Goal: Information Seeking & Learning: Learn about a topic

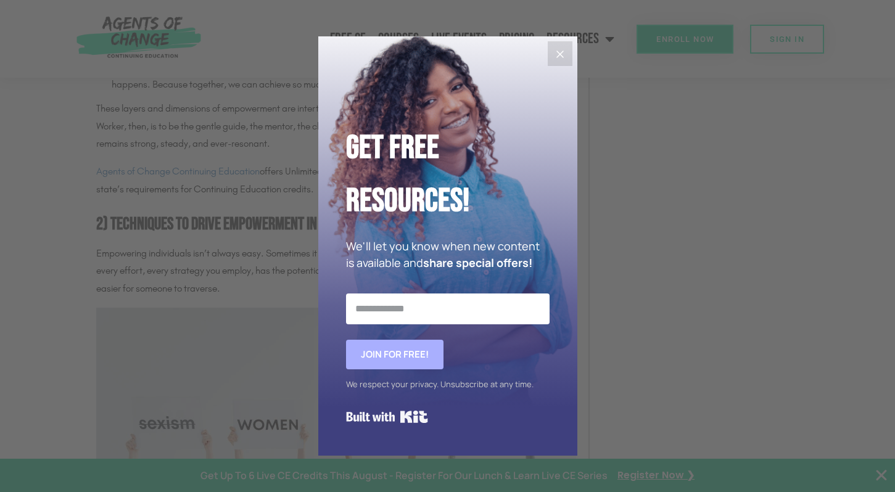
scroll to position [1456, 0]
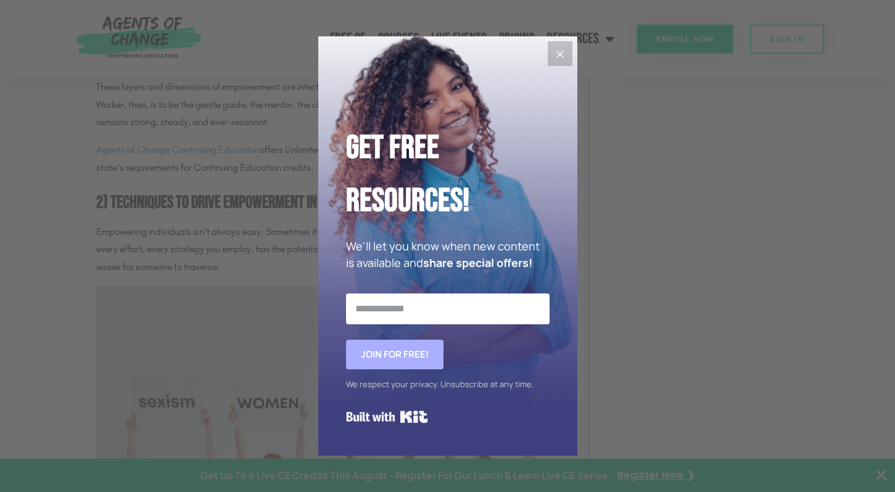
click at [558, 48] on icon "Close" at bounding box center [560, 54] width 15 height 15
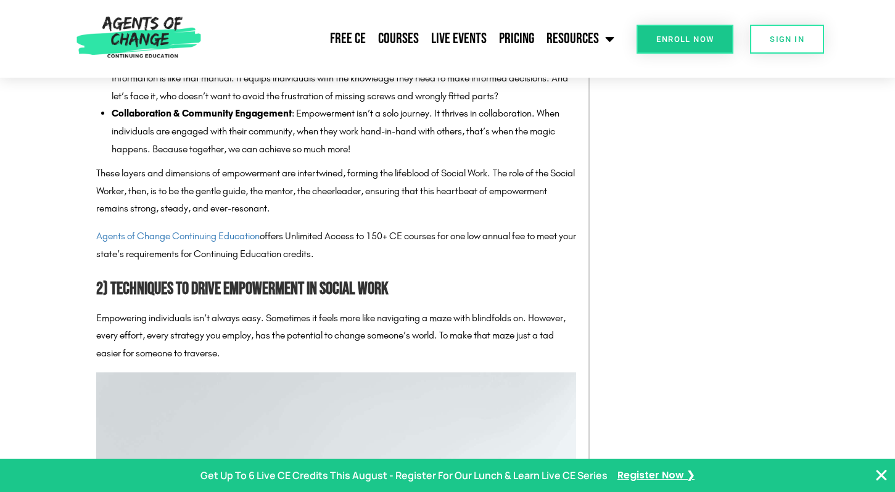
scroll to position [1354, 0]
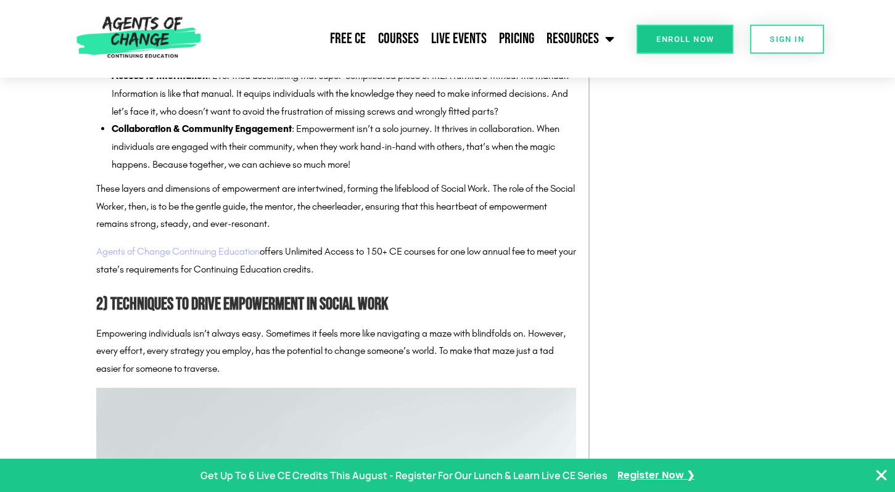
click at [244, 253] on link "Agents of Change Continuing Education" at bounding box center [178, 252] width 164 height 12
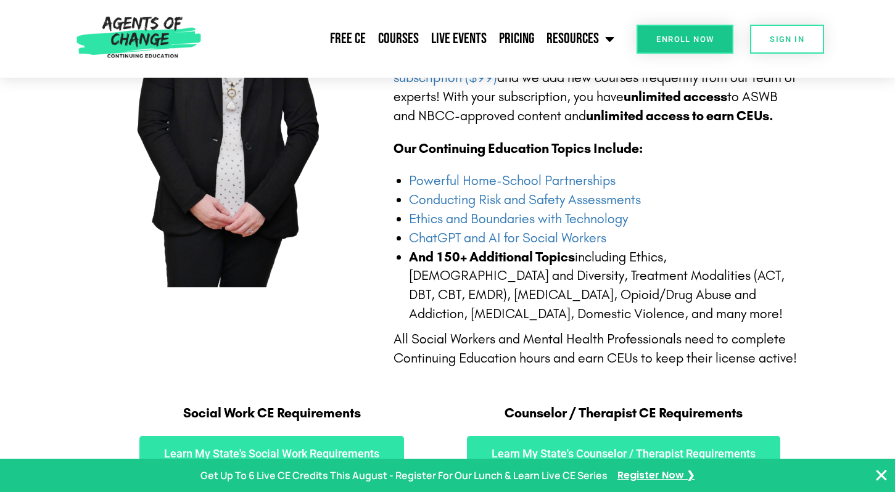
scroll to position [603, 0]
